Goal: Information Seeking & Learning: Learn about a topic

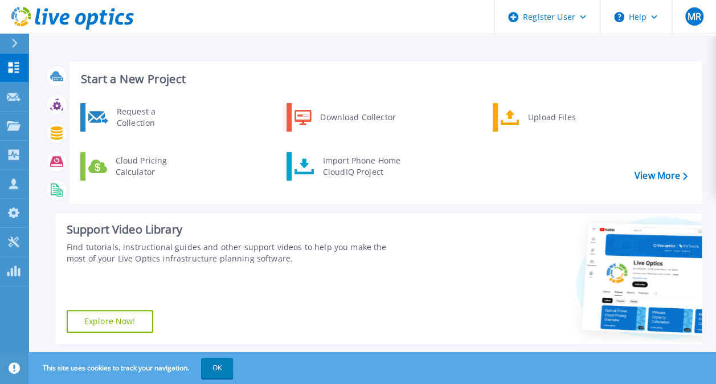
drag, startPoint x: 715, startPoint y: 106, endPoint x: 721, endPoint y: 141, distance: 35.9
click at [716, 141] on html "Register User Help MR Dell User [PERSON_NAME] [PERSON_NAME][EMAIL_ADDRESS][PERS…" at bounding box center [358, 170] width 716 height 340
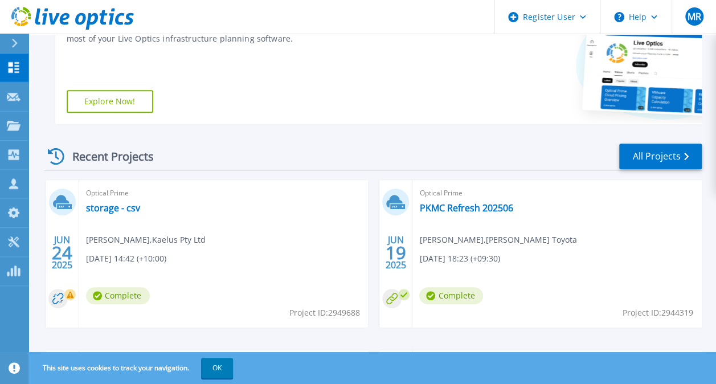
scroll to position [243, 0]
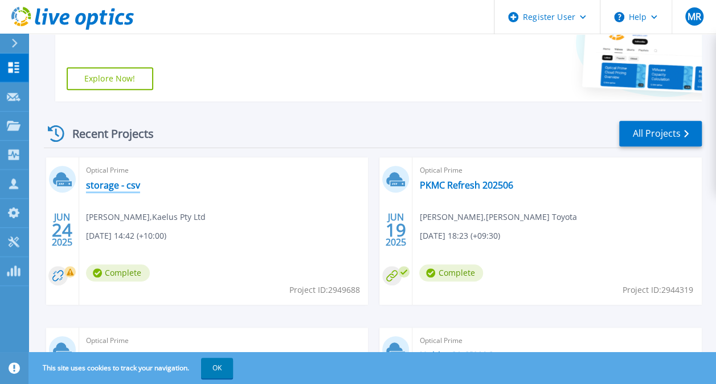
click at [109, 187] on link "storage - csv" at bounding box center [113, 184] width 54 height 11
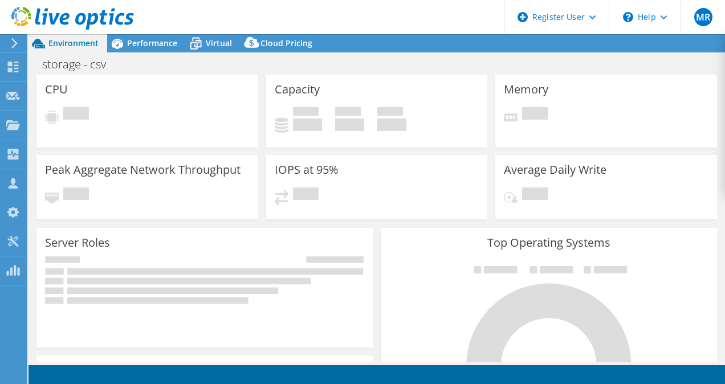
select select "[GEOGRAPHIC_DATA]"
select select "USD"
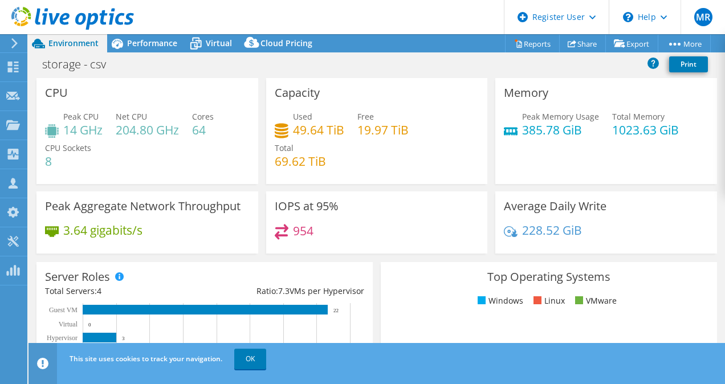
click at [152, 54] on div "storage - csv Print" at bounding box center [376, 64] width 696 height 21
click at [188, 40] on icon at bounding box center [196, 44] width 20 height 20
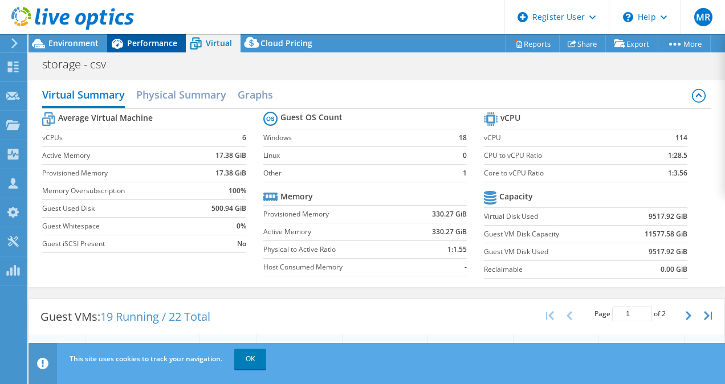
click at [162, 34] on div "Performance" at bounding box center [146, 43] width 79 height 18
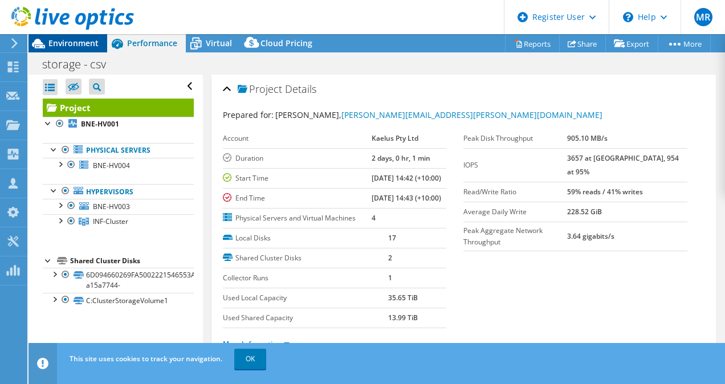
click at [69, 47] on span "Environment" at bounding box center [73, 43] width 50 height 11
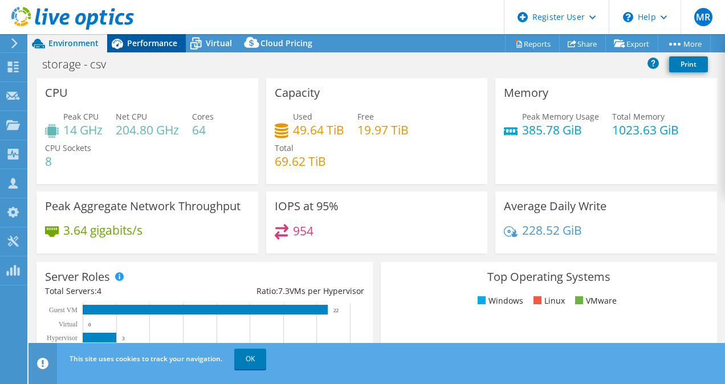
click at [121, 46] on icon at bounding box center [117, 44] width 11 height 10
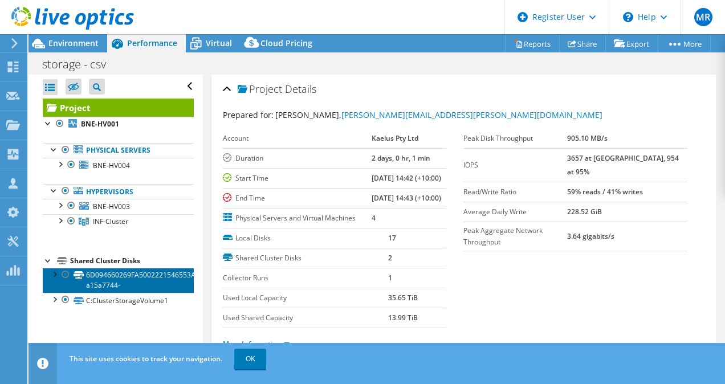
click at [130, 273] on link "6D094660269FA5002221546553A99BBF-a15a7744-" at bounding box center [118, 280] width 151 height 25
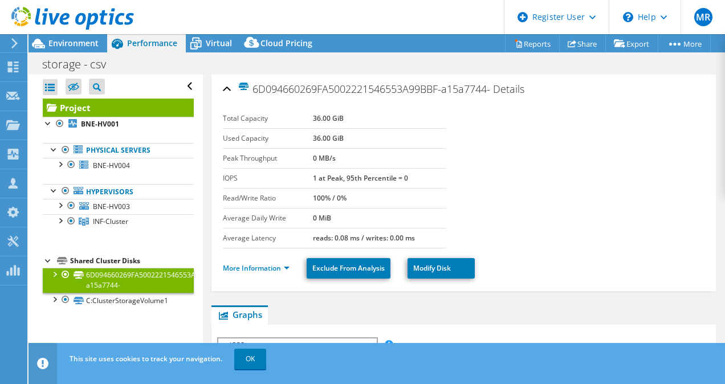
click at [597, 228] on section "Total Capacity 36.00 GiB Used Capacity 36.00 GiB Peak Throughput 0 MB/s IOPS 1 …" at bounding box center [464, 179] width 482 height 140
click at [212, 40] on span "Virtual" at bounding box center [219, 43] width 26 height 11
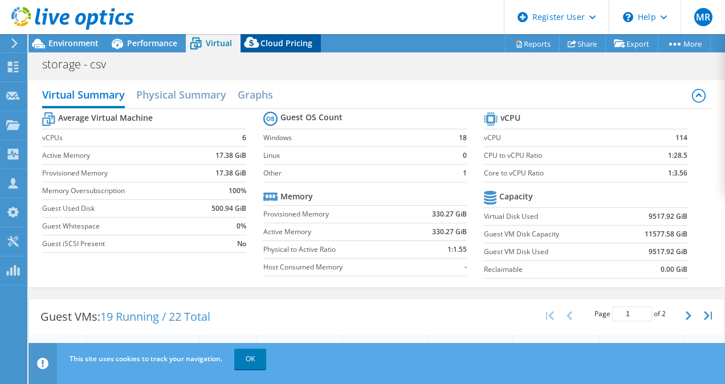
click at [295, 45] on span "Cloud Pricing" at bounding box center [286, 43] width 52 height 11
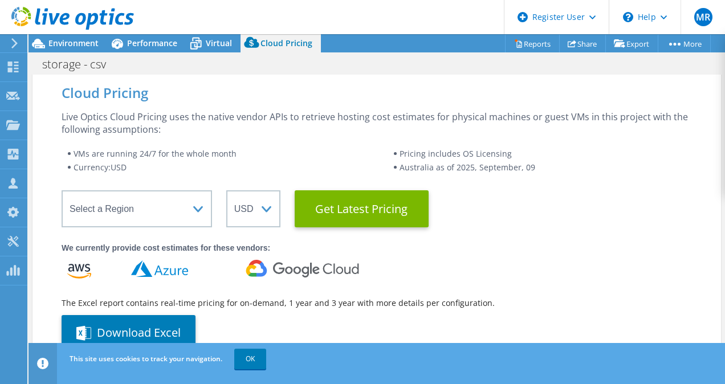
click at [246, 46] on icon at bounding box center [251, 42] width 15 height 11
click at [219, 39] on span "Virtual" at bounding box center [219, 43] width 26 height 11
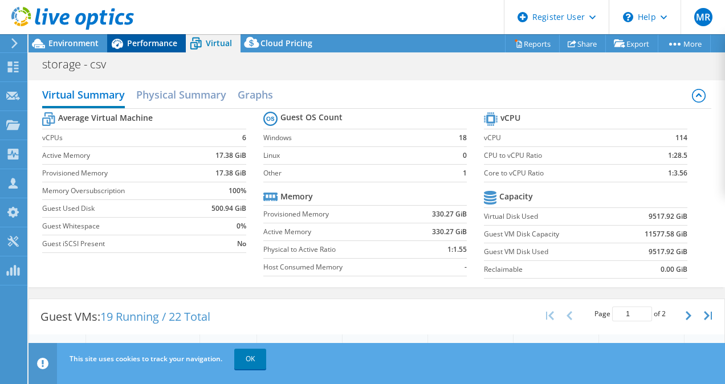
click at [158, 49] on div "Performance" at bounding box center [146, 43] width 79 height 18
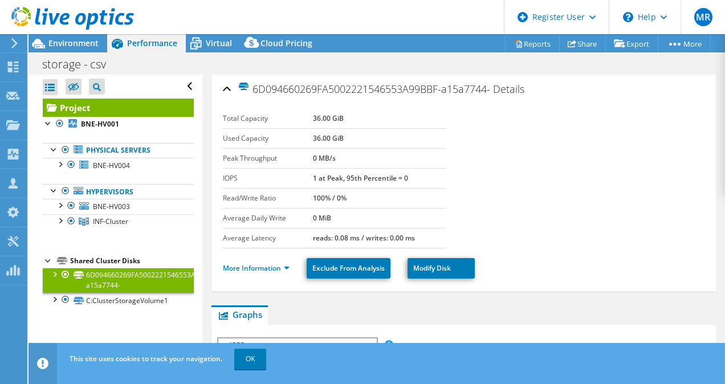
click at [84, 34] on div at bounding box center [67, 19] width 134 height 38
click at [82, 42] on span "Environment" at bounding box center [73, 43] width 50 height 11
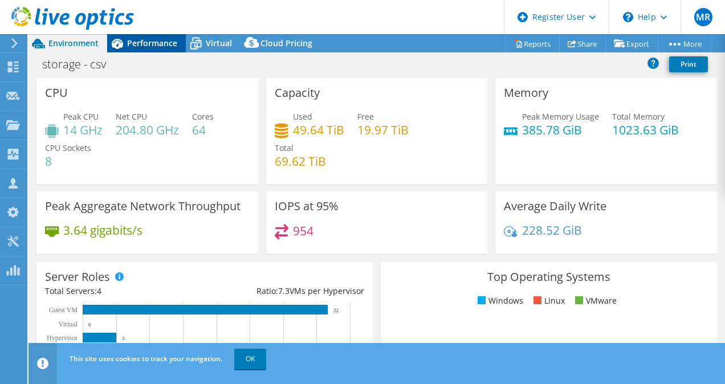
click at [181, 40] on div "Performance" at bounding box center [146, 43] width 79 height 18
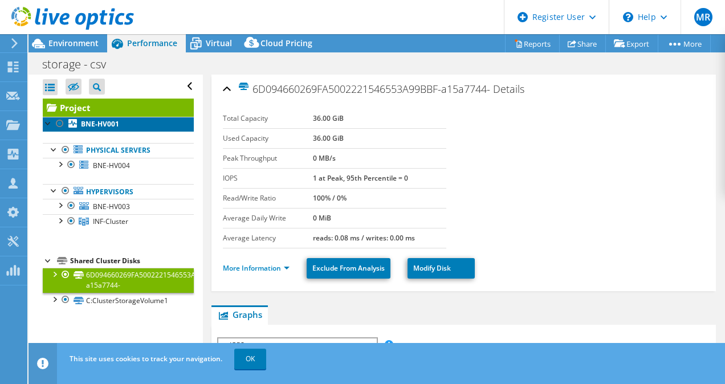
click at [102, 126] on b "BNE-HV001" at bounding box center [100, 124] width 38 height 10
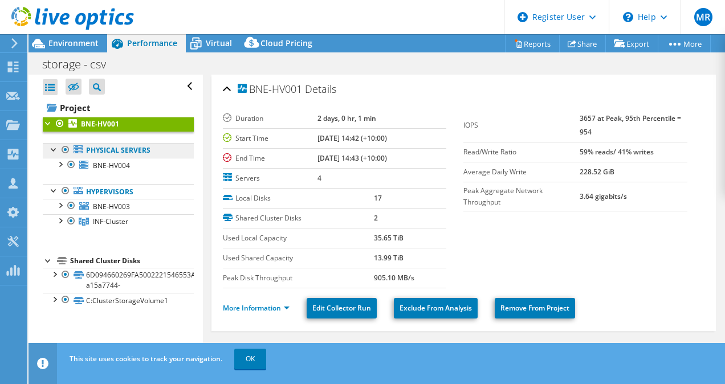
click at [112, 149] on link "Physical Servers" at bounding box center [118, 150] width 151 height 15
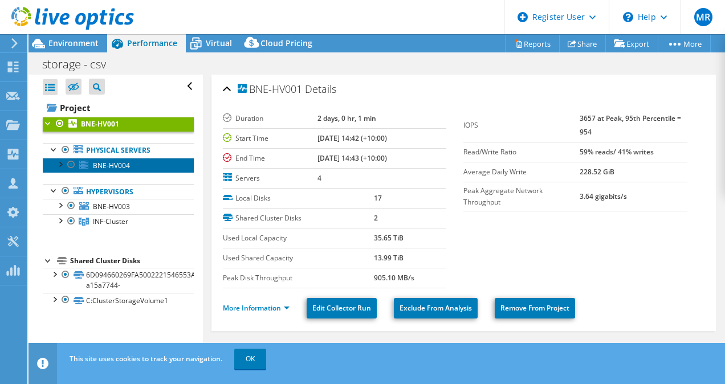
click at [110, 162] on span "BNE-HV004" at bounding box center [111, 166] width 37 height 10
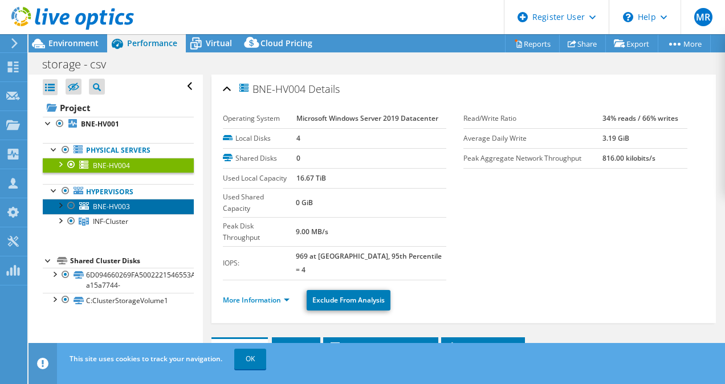
click at [113, 206] on span "BNE-HV003" at bounding box center [111, 207] width 37 height 10
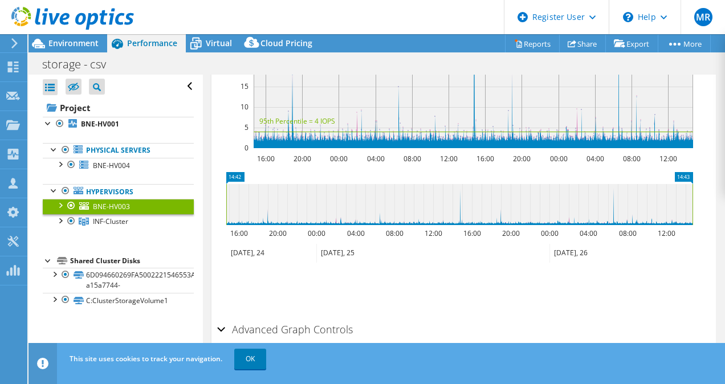
scroll to position [161, 0]
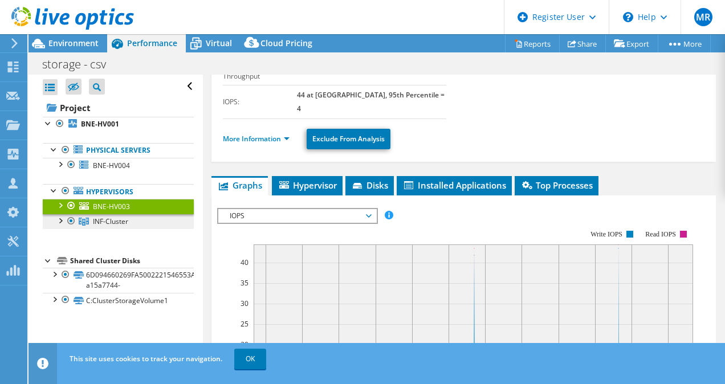
click at [127, 217] on span "INF-Cluster" at bounding box center [110, 222] width 35 height 10
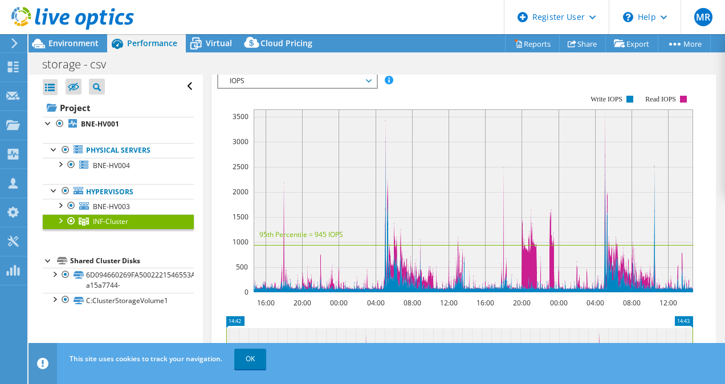
scroll to position [214, 0]
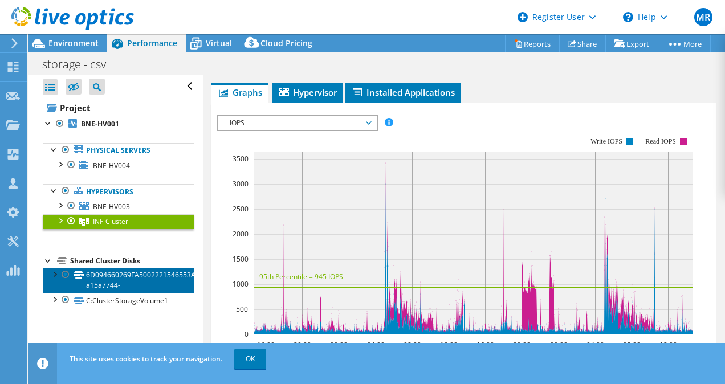
click at [130, 279] on link "6D094660269FA5002221546553A99BBF-a15a7744-" at bounding box center [118, 280] width 151 height 25
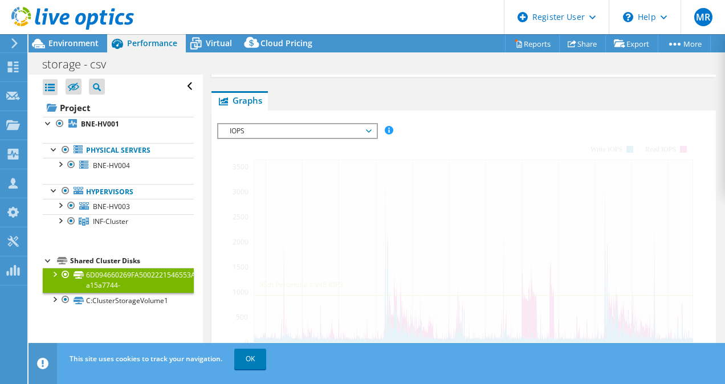
scroll to position [222, 0]
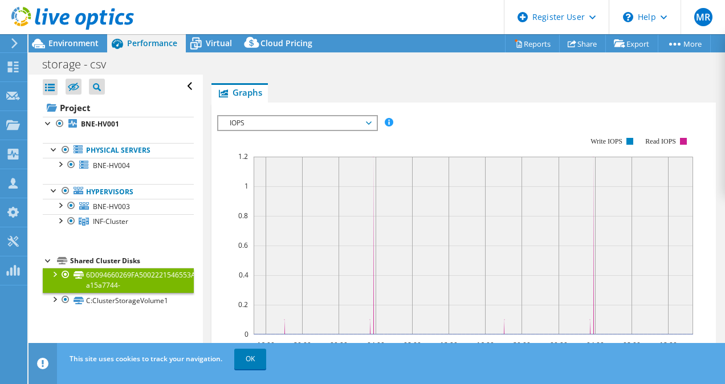
click at [327, 123] on span "IOPS" at bounding box center [297, 123] width 146 height 14
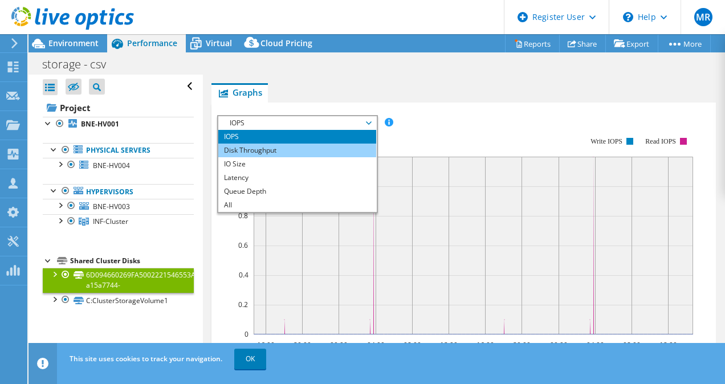
click at [320, 146] on li "Disk Throughput" at bounding box center [297, 151] width 158 height 14
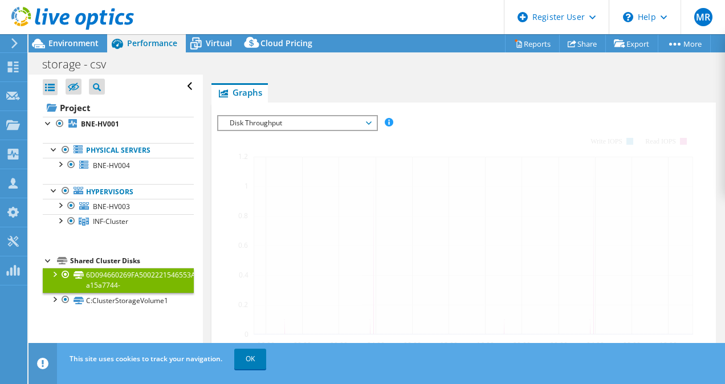
click at [316, 122] on span "Disk Throughput" at bounding box center [297, 123] width 146 height 14
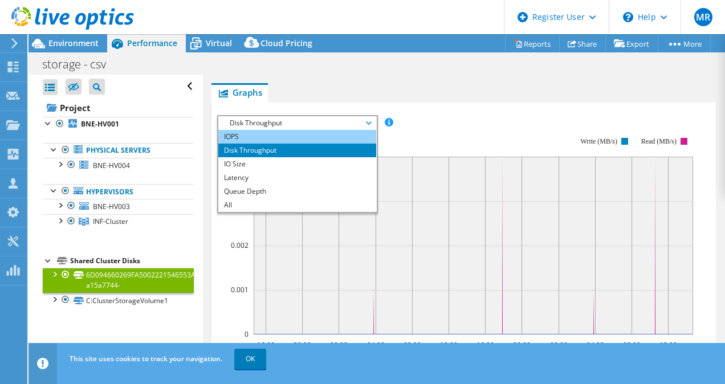
click at [308, 136] on li "IOPS" at bounding box center [297, 137] width 158 height 14
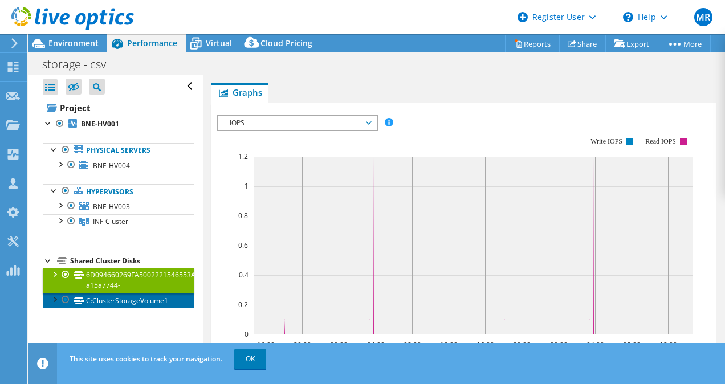
click at [136, 296] on link "C:ClusterStorageVolume1" at bounding box center [118, 300] width 151 height 15
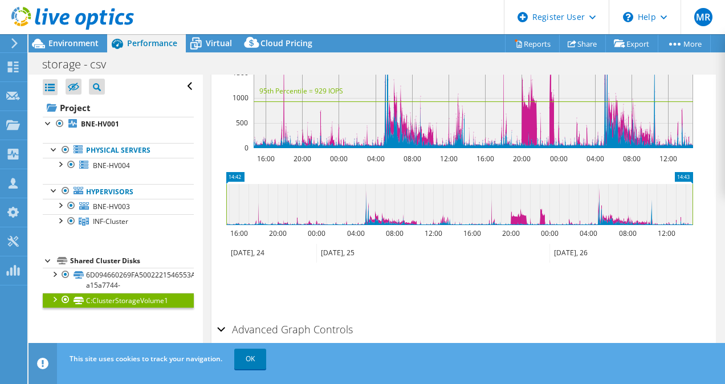
scroll to position [440, 0]
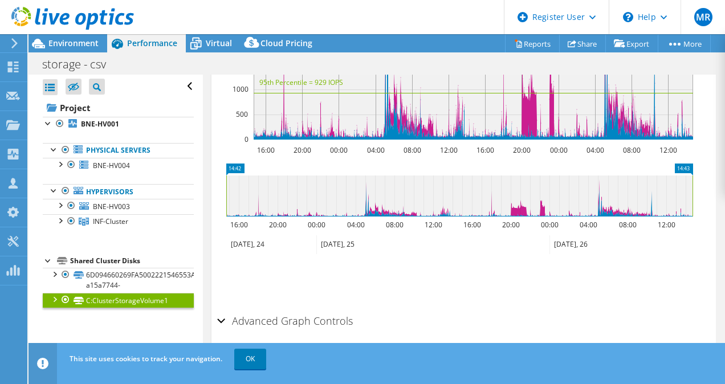
click at [325, 309] on h2 "Advanced Graph Controls" at bounding box center [285, 320] width 136 height 23
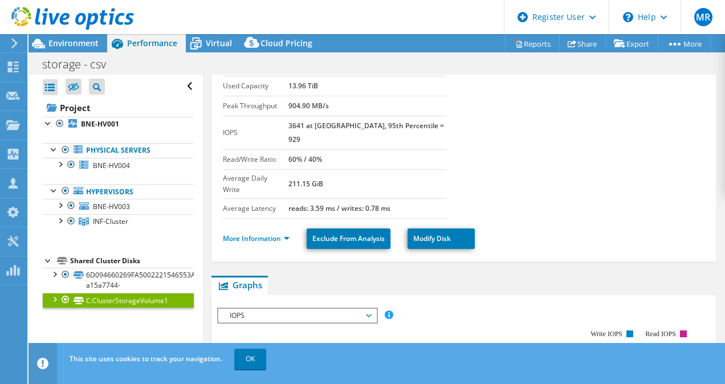
scroll to position [0, 0]
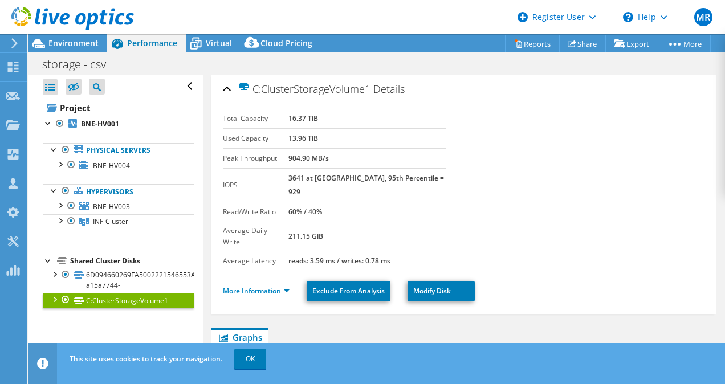
click at [52, 97] on div "Open All Close All Hide Excluded Nodes Project Tree Filter" at bounding box center [118, 87] width 151 height 24
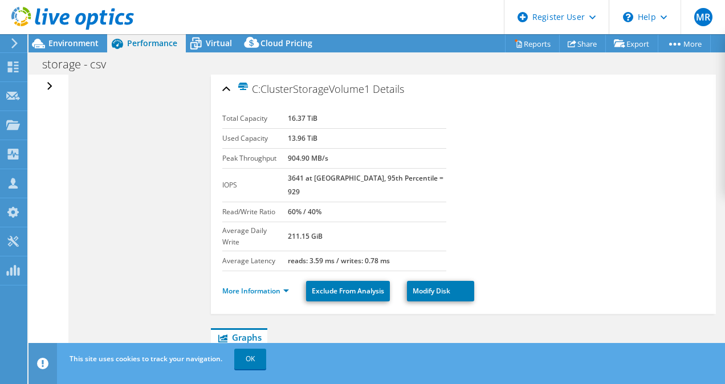
click at [47, 84] on div "Open All Close All Hide Excluded Nodes Project Tree Filter" at bounding box center [51, 87] width 17 height 24
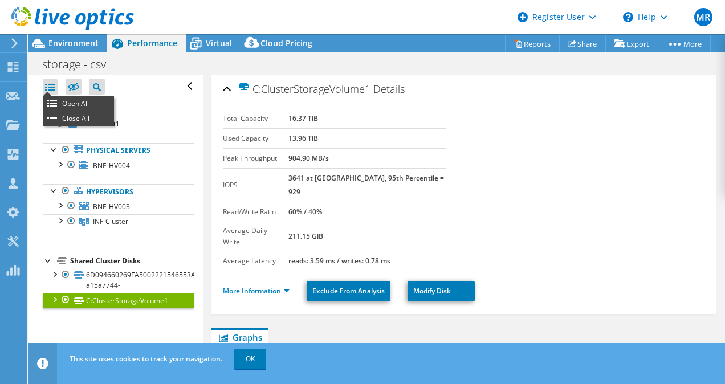
click at [47, 84] on div at bounding box center [50, 87] width 15 height 16
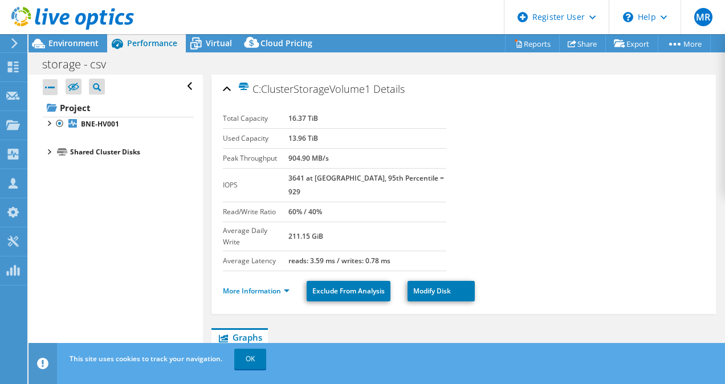
click at [47, 84] on div at bounding box center [50, 87] width 15 height 16
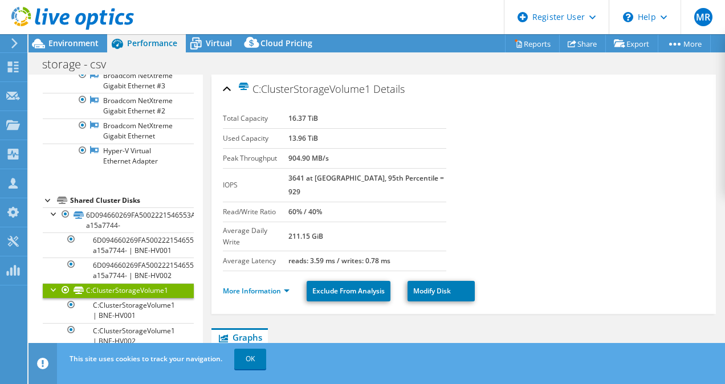
scroll to position [1303, 0]
click at [591, 213] on section "Total Capacity 16.37 TiB Used Capacity 13.96 TiB Peak Throughput 904.90 MB/s IO…" at bounding box center [464, 190] width 482 height 162
